Goal: Information Seeking & Learning: Learn about a topic

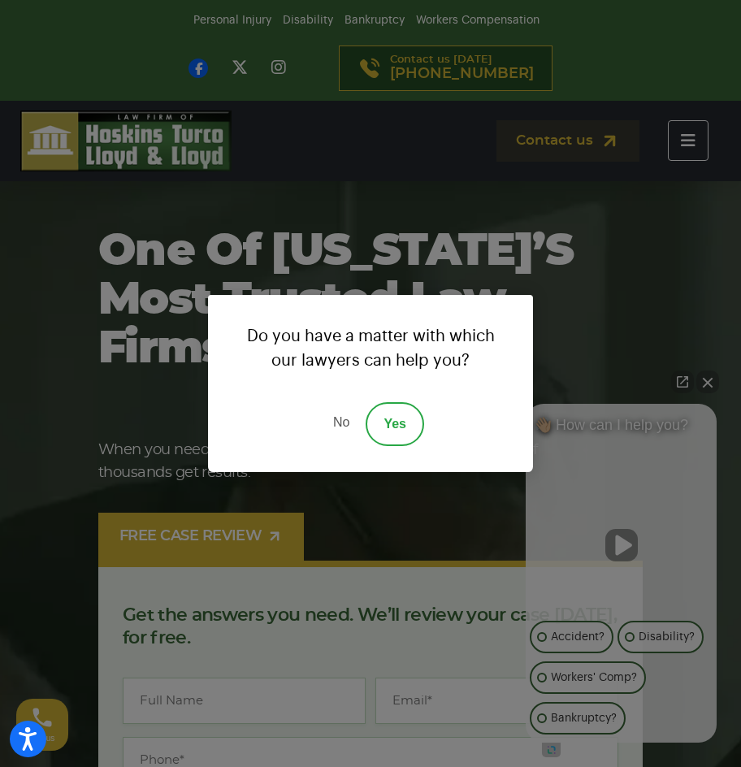
click at [572, 192] on div "Do you have a matter with which our lawyers can help you? No Yes" at bounding box center [370, 383] width 741 height 767
click at [344, 409] on link "No" at bounding box center [341, 424] width 49 height 44
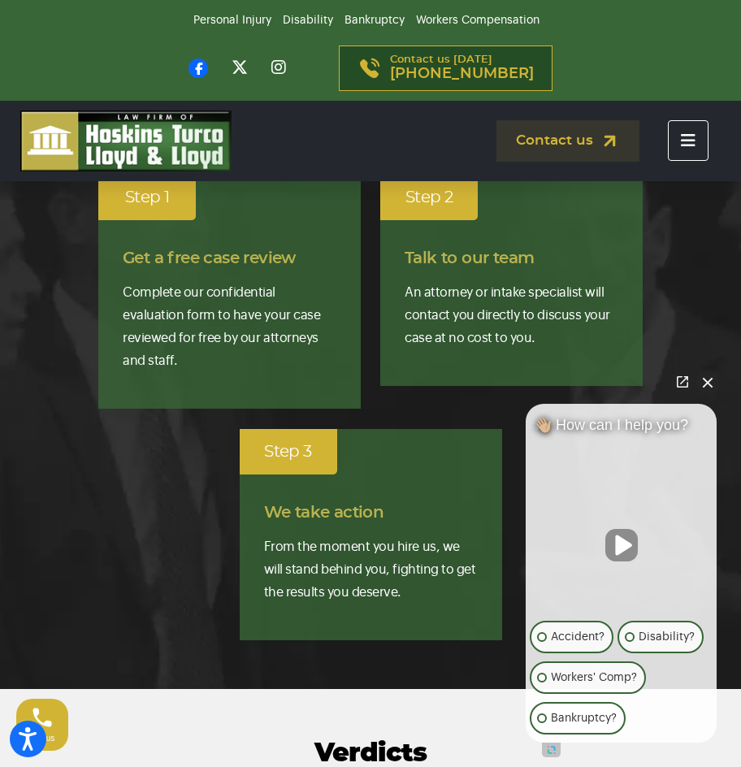
scroll to position [3899, 0]
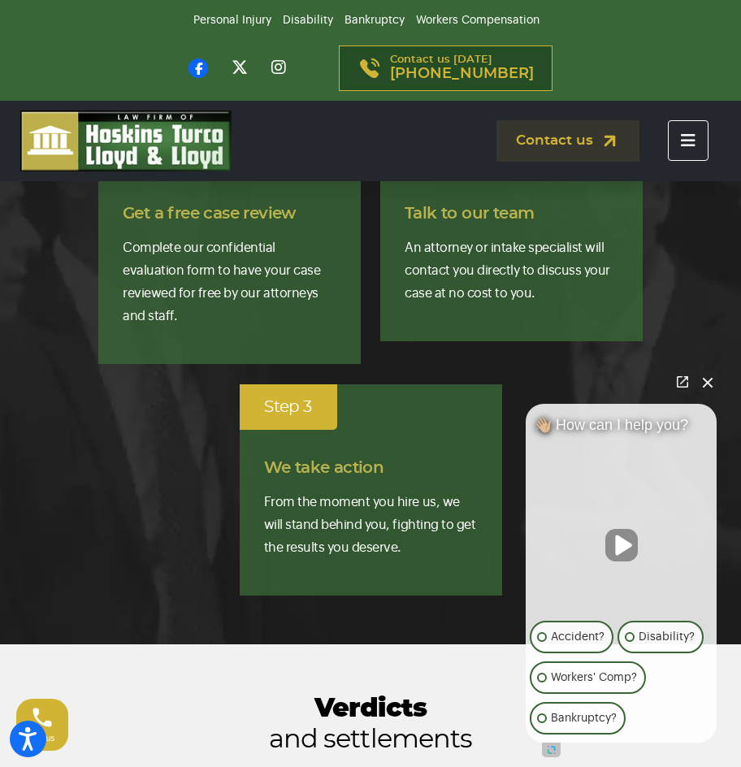
click at [697, 379] on button "Close Intaker Chat Widget" at bounding box center [707, 381] width 23 height 23
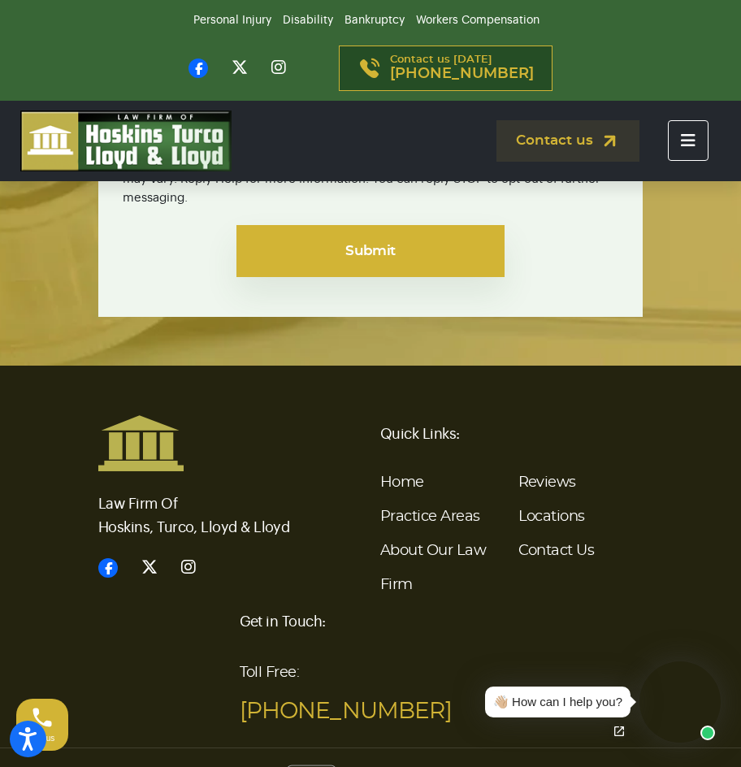
scroll to position [8058, 0]
